Goal: Download file/media

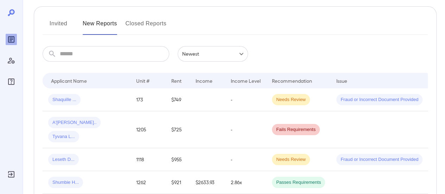
scroll to position [70, 0]
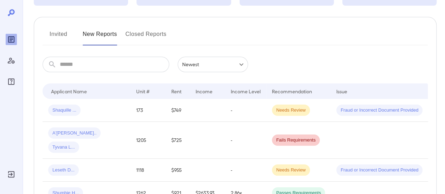
click at [57, 38] on button "Invited" at bounding box center [59, 36] width 32 height 17
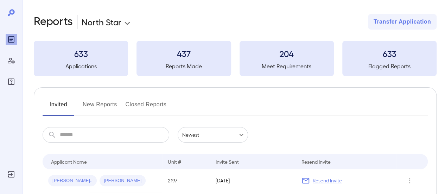
click at [97, 106] on button "New Reports" at bounding box center [100, 107] width 34 height 17
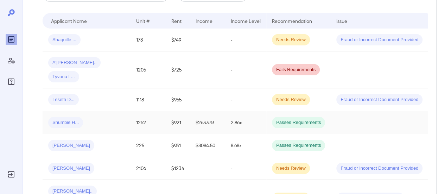
scroll to position [176, 0]
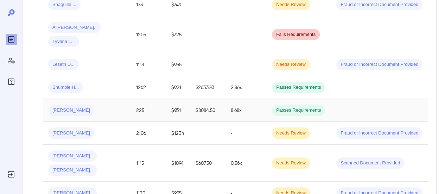
click at [88, 104] on div "[PERSON_NAME]" at bounding box center [86, 109] width 77 height 11
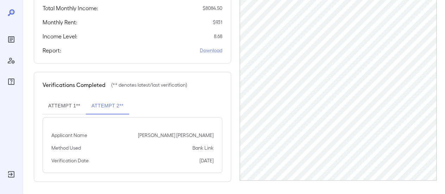
scroll to position [190, 0]
click at [207, 49] on link "Download" at bounding box center [211, 49] width 22 height 7
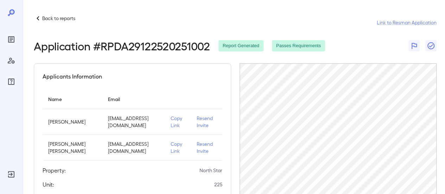
scroll to position [0, 0]
click at [58, 21] on p "Back to reports" at bounding box center [58, 18] width 33 height 7
